Goal: Task Accomplishment & Management: Manage account settings

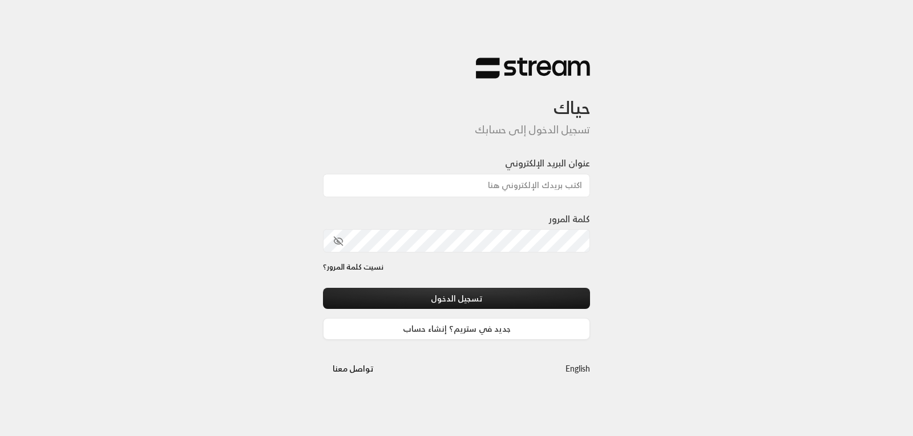
click at [501, 208] on div "عنوان البريد الإلكتروني" at bounding box center [456, 183] width 267 height 55
click at [496, 182] on input "عنوان البريد الإلكتروني" at bounding box center [456, 185] width 267 height 23
type input "[EMAIL_ADDRESS][DOMAIN_NAME]"
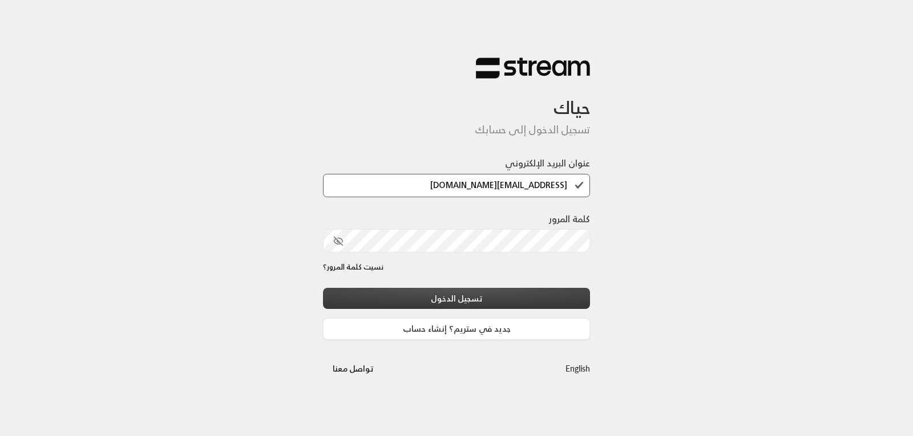
click at [444, 292] on button "تسجيل الدخول" at bounding box center [456, 298] width 267 height 21
click at [467, 302] on button "تسجيل الدخول" at bounding box center [456, 298] width 267 height 21
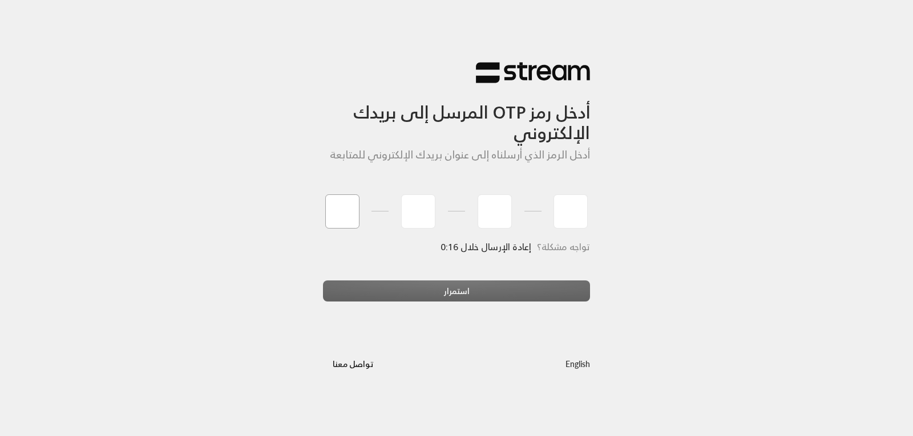
click at [338, 208] on input "tel" at bounding box center [342, 212] width 34 height 34
